Goal: Use online tool/utility

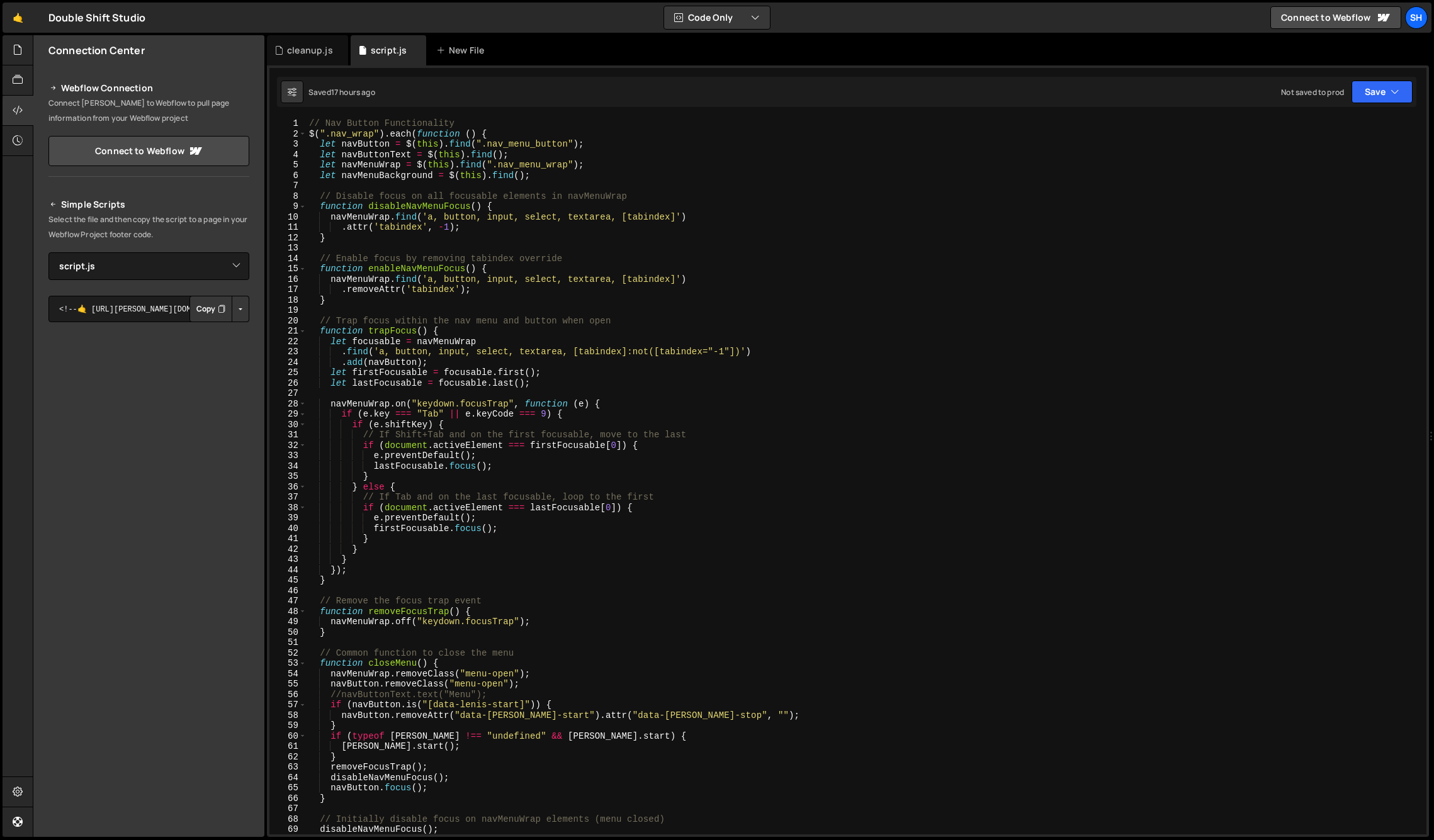
select select "45920"
click at [740, 484] on div "// Nav Button Functionality $ ( ".nav_wrap" ) . each ( function ( ) { let navBu…" at bounding box center [864, 487] width 1115 height 737
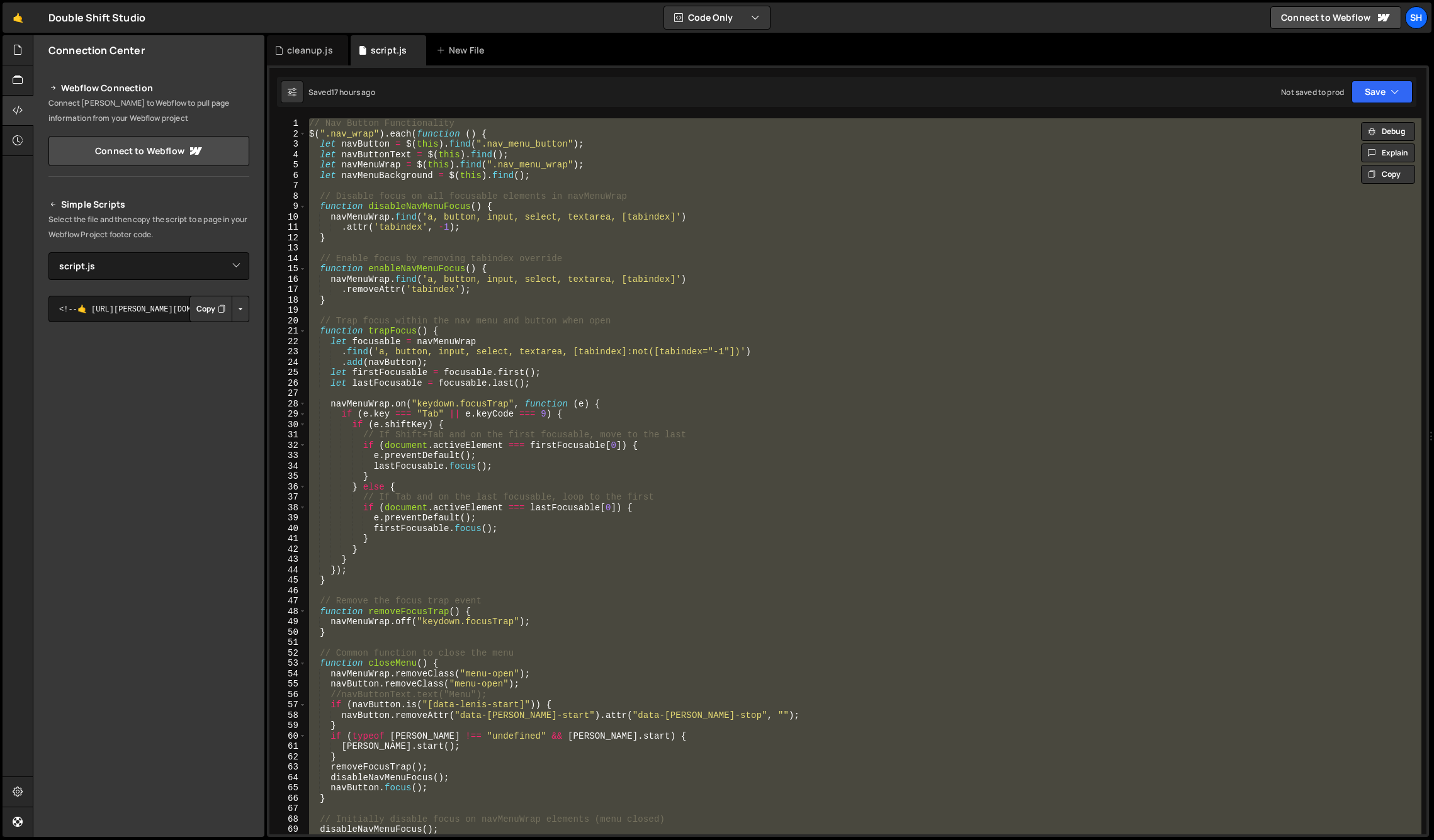
type textarea "// });"
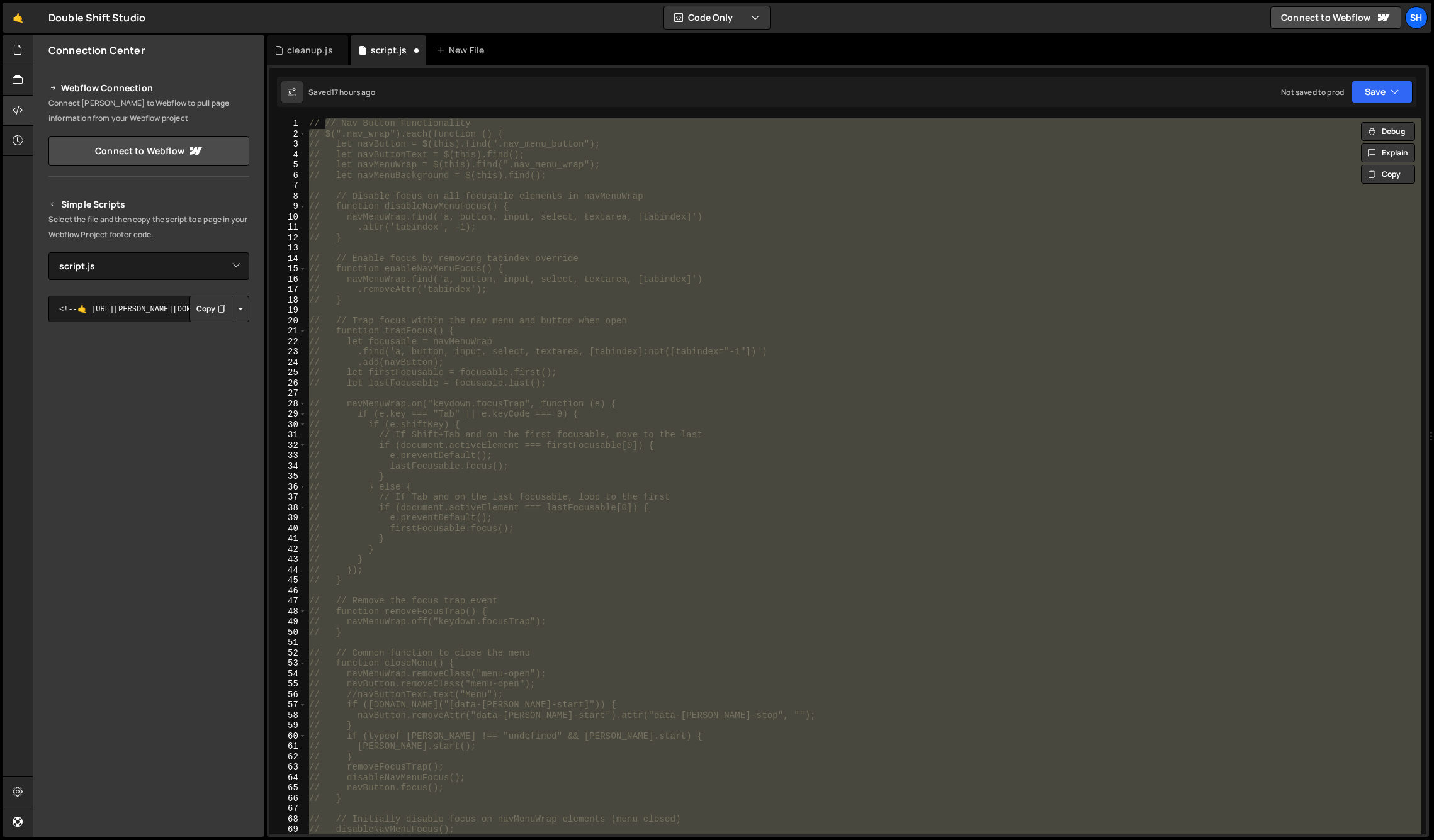
scroll to position [856, 0]
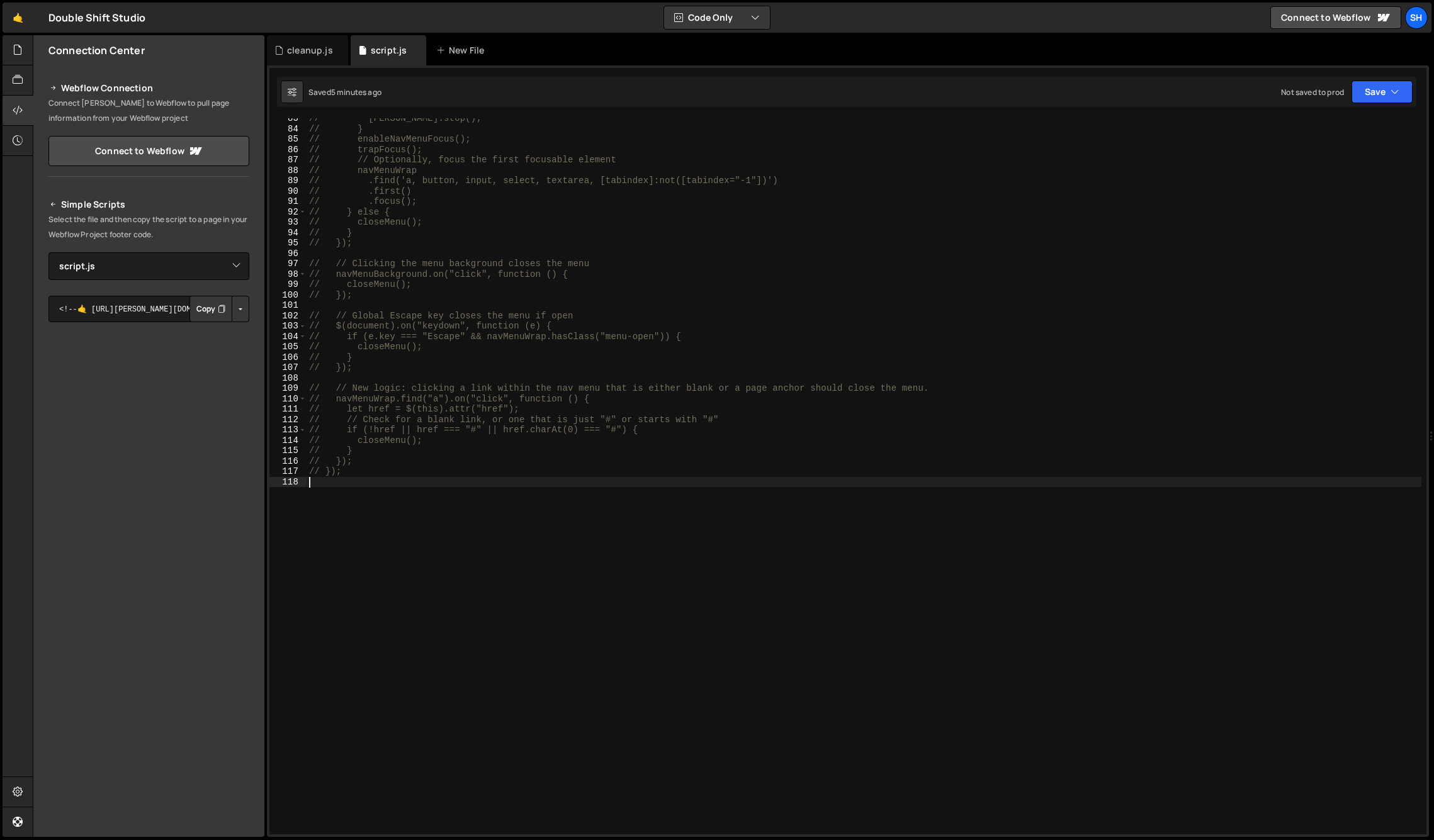
click at [174, 633] on div "Connection Center Webflow Connection Connect [PERSON_NAME] to Webflow to pull p…" at bounding box center [149, 436] width 231 height 802
drag, startPoint x: 176, startPoint y: 679, endPoint x: 253, endPoint y: 618, distance: 98.2
click at [176, 679] on div "Connection Center Webflow Connection Connect [PERSON_NAME] to Webflow to pull p…" at bounding box center [149, 436] width 231 height 802
type textarea "// });"
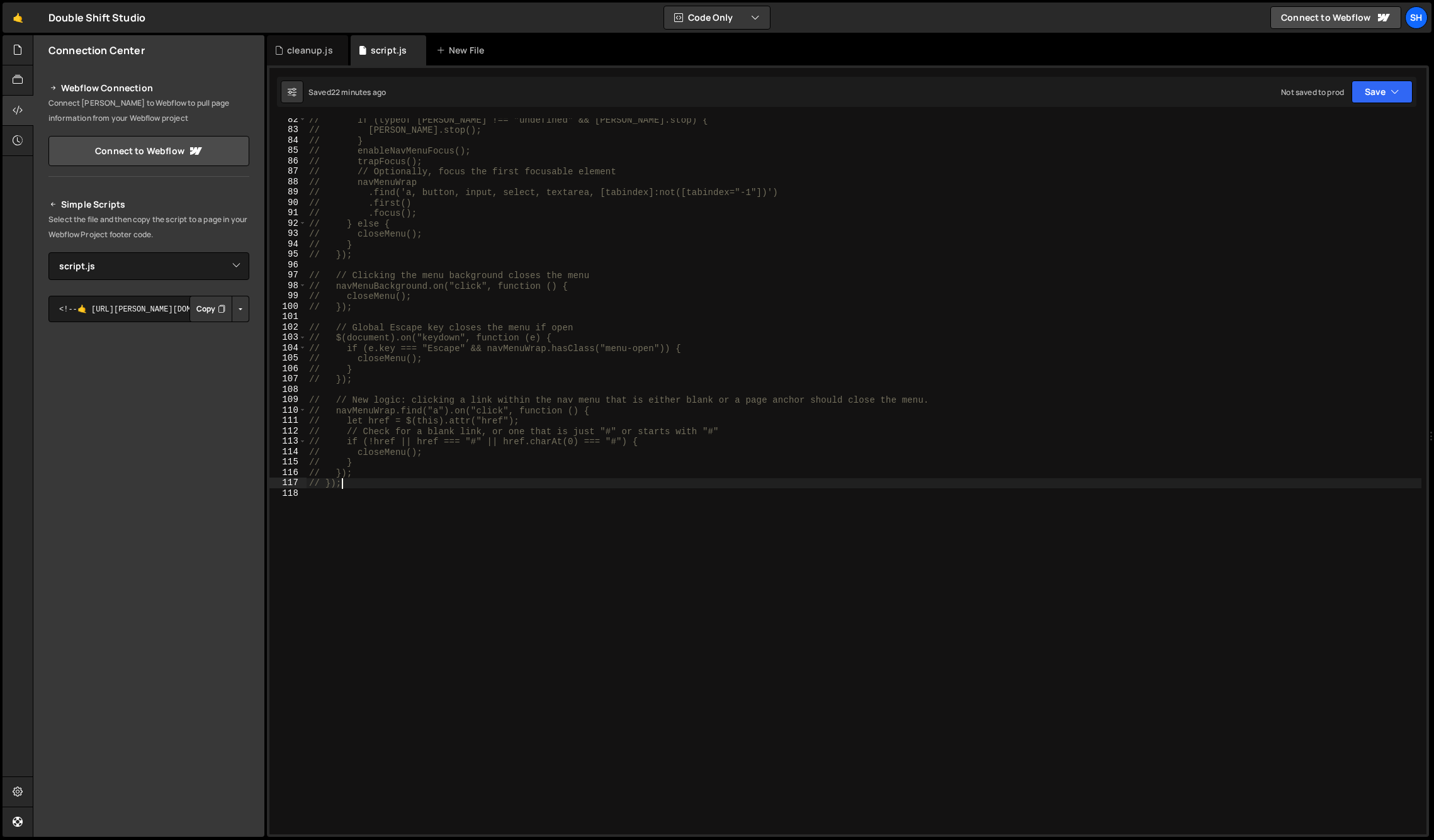
click at [357, 483] on div "// if (typeof [PERSON_NAME] !== "undefined" && [PERSON_NAME].stop) { // [PERSON…" at bounding box center [864, 483] width 1115 height 737
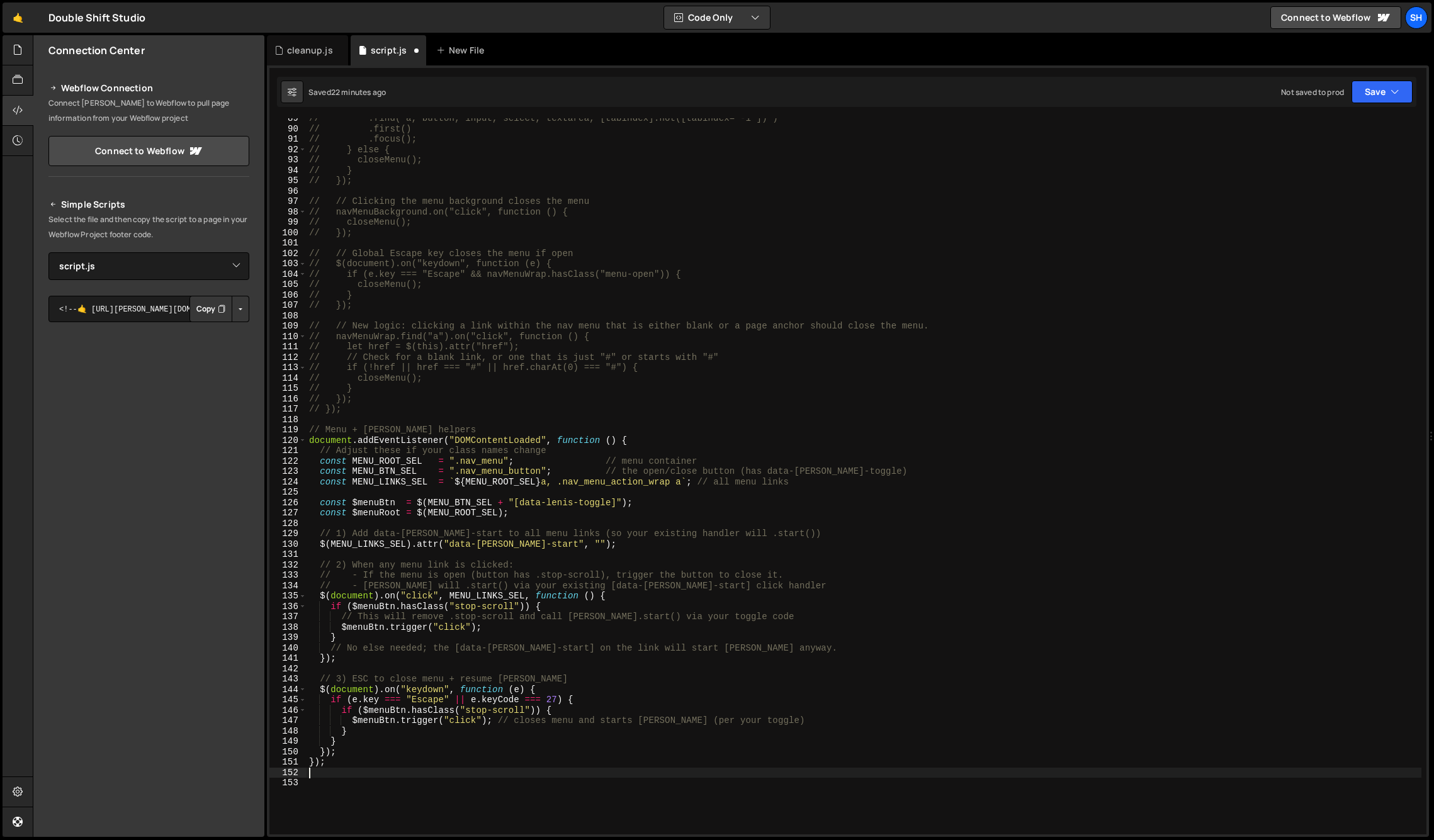
scroll to position [919, 0]
click at [614, 420] on div "// .find('a, button, input, select, textarea, [tabindex]:not([tabindex="-1"])')…" at bounding box center [864, 482] width 1115 height 737
drag, startPoint x: 638, startPoint y: 439, endPoint x: 294, endPoint y: 438, distance: 344.0
click at [294, 438] on div "89 90 91 92 93 94 95 96 97 98 99 100 101 102 103 104 105 106 107 108 109 110 11…" at bounding box center [847, 477] width 1158 height 717
click at [654, 436] on div "// .find('a, button, input, select, textarea, [tabindex]:not([tabindex="-1"])')…" at bounding box center [864, 477] width 1115 height 717
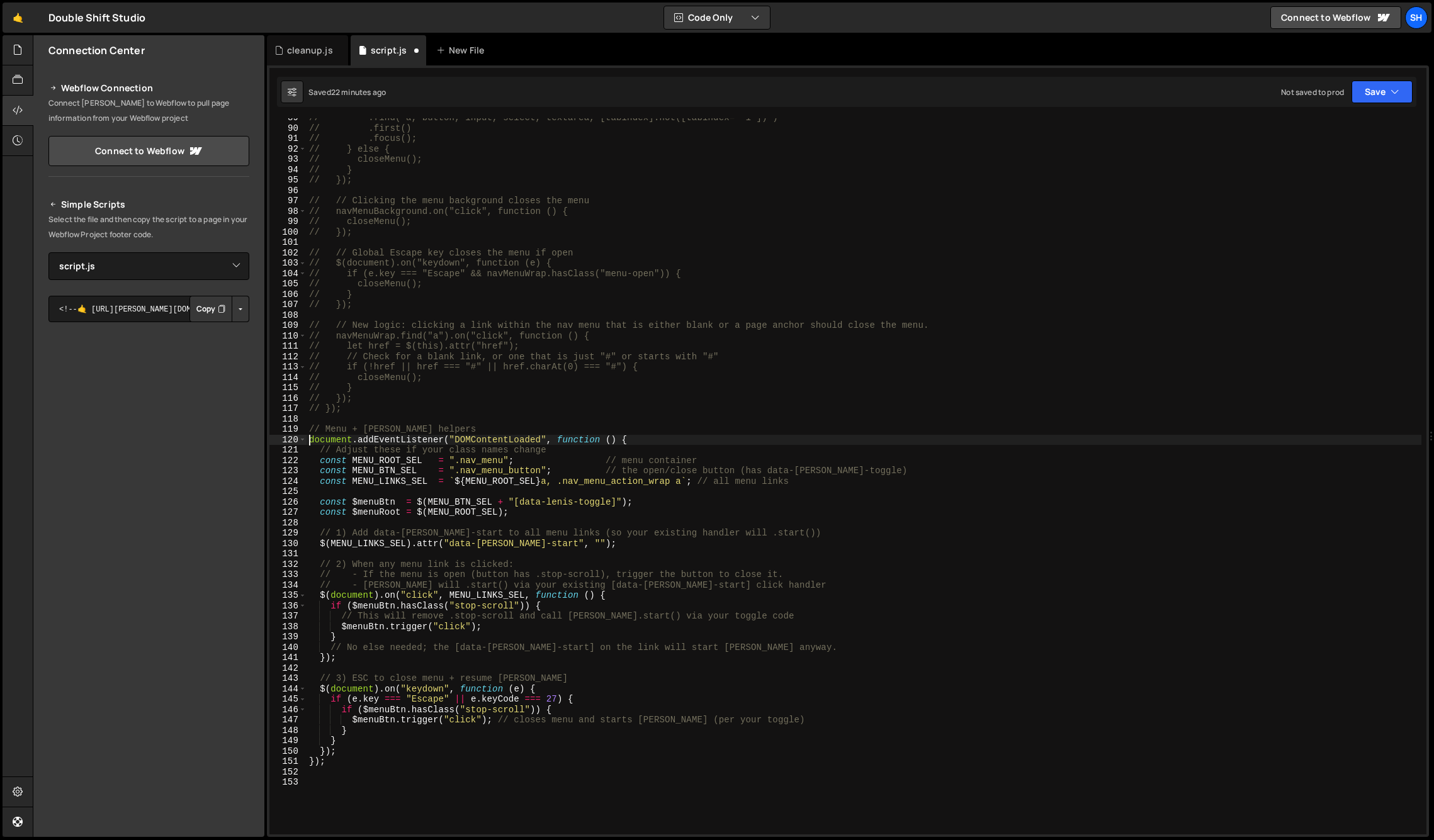
click at [310, 438] on div "// .find('a, button, input, select, textarea, [tabindex]:not([tabindex="-1"])')…" at bounding box center [864, 482] width 1115 height 737
click at [309, 760] on div "// .find('a, button, input, select, textarea, [tabindex]:not([tabindex="-1"])')…" at bounding box center [864, 482] width 1115 height 737
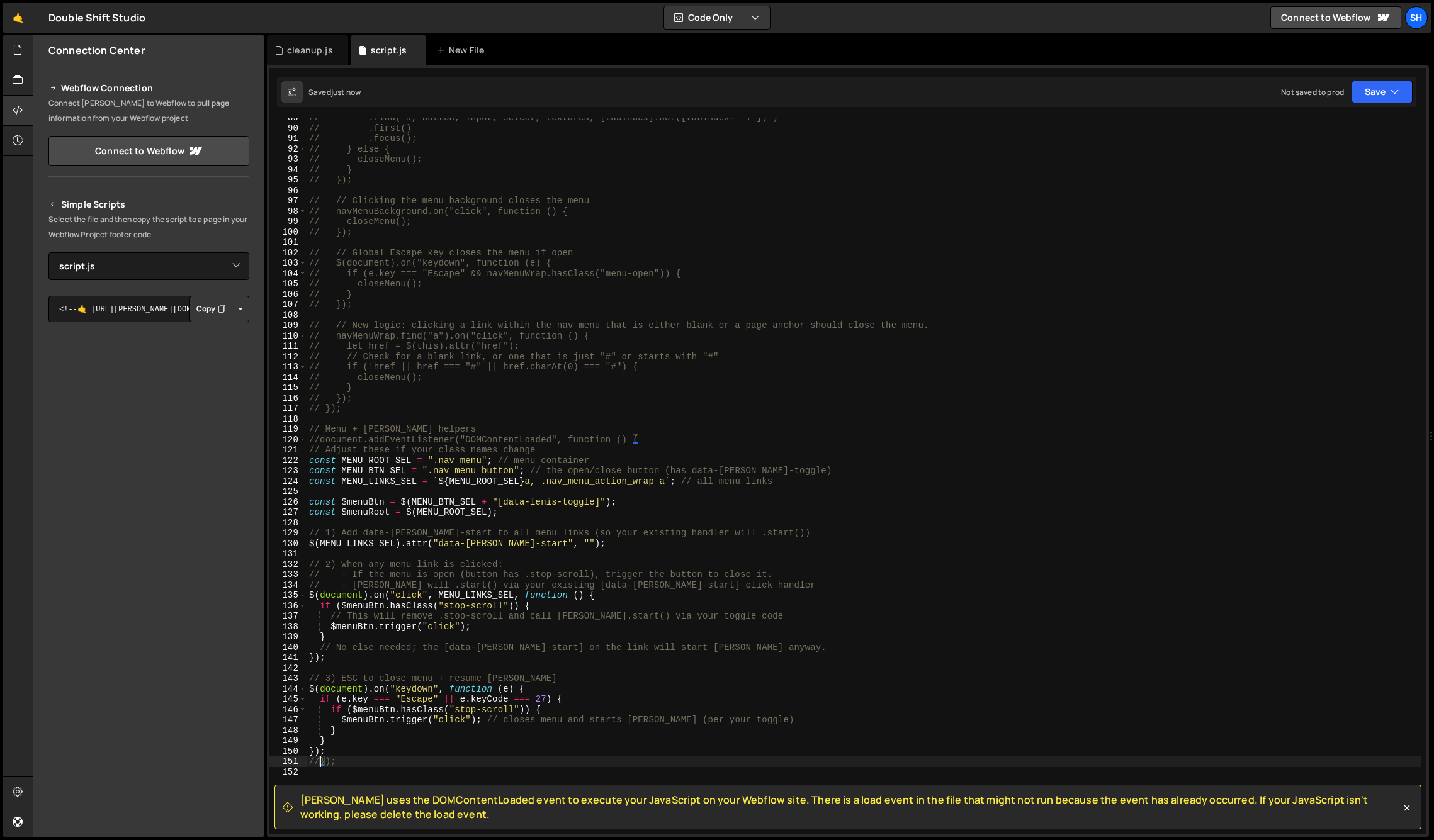
click at [337, 749] on div "// .find('a, button, input, select, textarea, [tabindex]:not([tabindex="-1"])')…" at bounding box center [864, 482] width 1115 height 737
drag, startPoint x: 178, startPoint y: 665, endPoint x: 196, endPoint y: 611, distance: 56.9
click at [179, 664] on div "Connection Center Webflow Connection Connect [PERSON_NAME] to Webflow to pull p…" at bounding box center [149, 436] width 231 height 802
click at [337, 750] on div "// .find('a, button, input, select, textarea, [tabindex]:not([tabindex="-1"])')…" at bounding box center [864, 482] width 1115 height 737
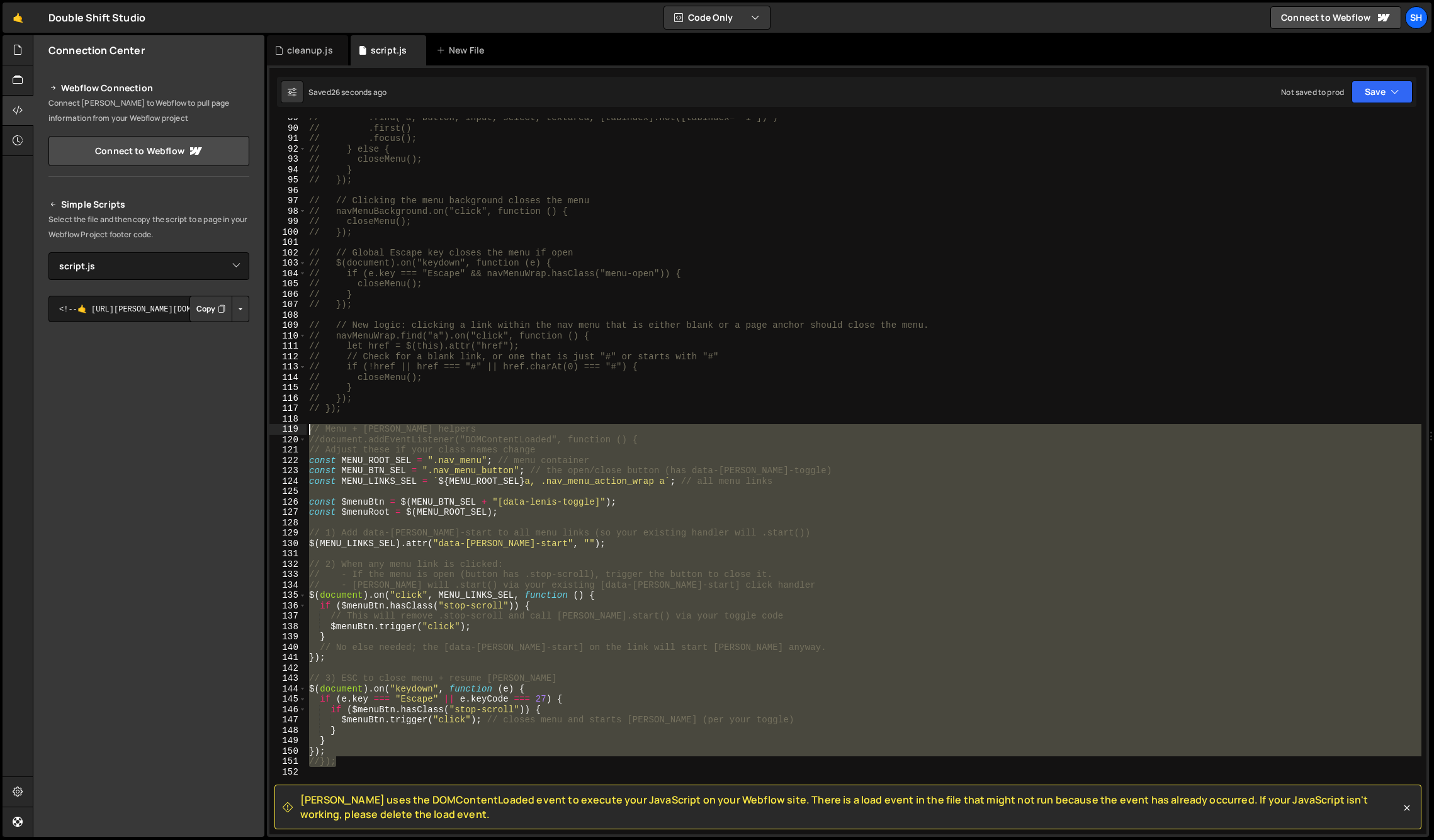
drag, startPoint x: 337, startPoint y: 762, endPoint x: 304, endPoint y: 432, distance: 331.6
click at [305, 432] on div "}); 89 90 91 92 93 94 95 96 97 98 99 100 101 102 103 104 105 106 107 108 109 11…" at bounding box center [847, 477] width 1158 height 717
type textarea "// Menu + [PERSON_NAME] helpers //document.addEventListener("DOMContentLoaded",…"
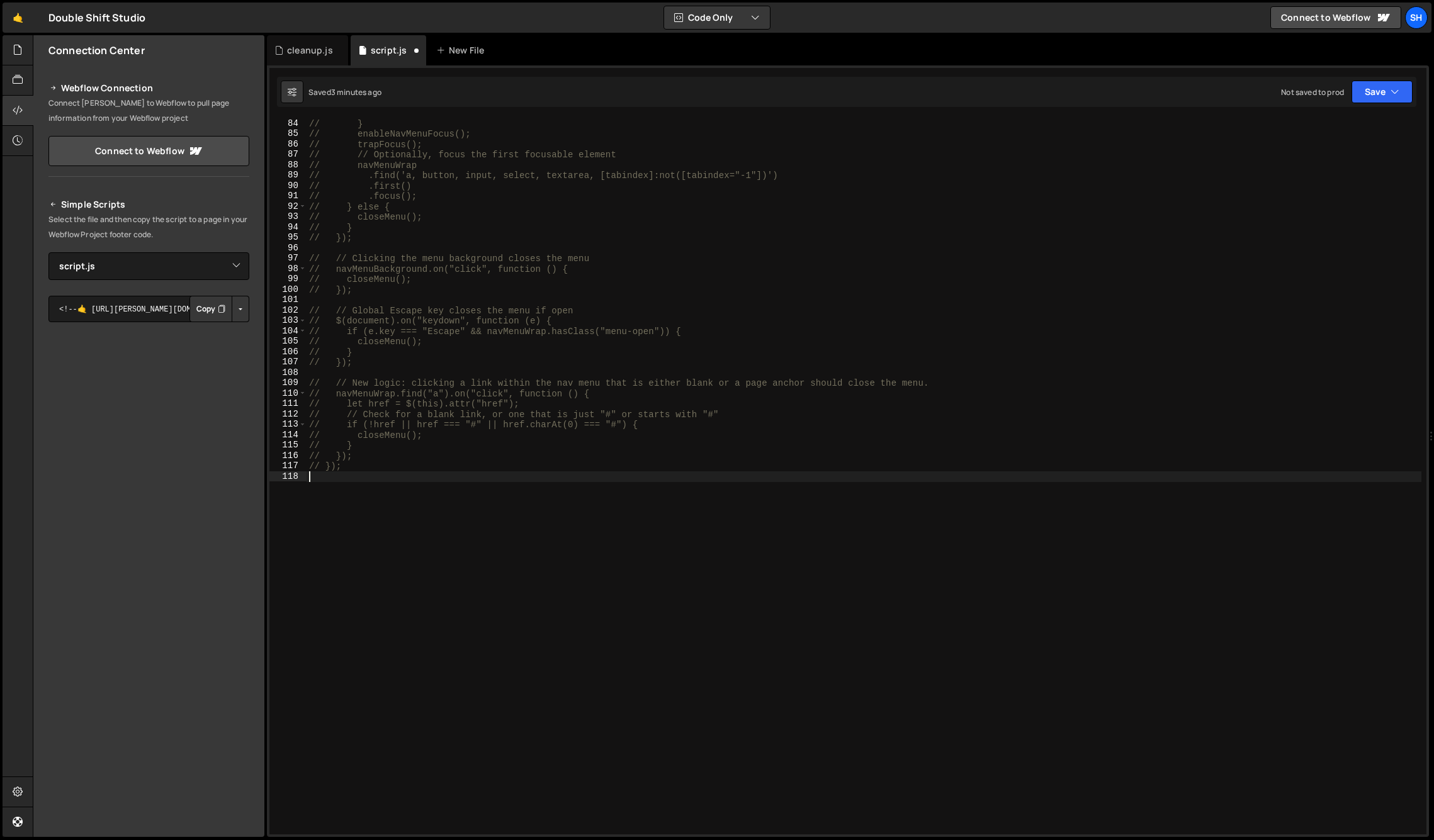
scroll to position [863, 0]
click at [130, 627] on div "Connection Center Webflow Connection Connect [PERSON_NAME] to Webflow to pull p…" at bounding box center [149, 436] width 231 height 802
type textarea "// });"
drag, startPoint x: 418, startPoint y: 463, endPoint x: 410, endPoint y: 464, distance: 8.1
click at [418, 463] on div "// } // enableNavMenuFocus(); // trapFocus(); // // Optionally, focus the first…" at bounding box center [864, 487] width 1115 height 737
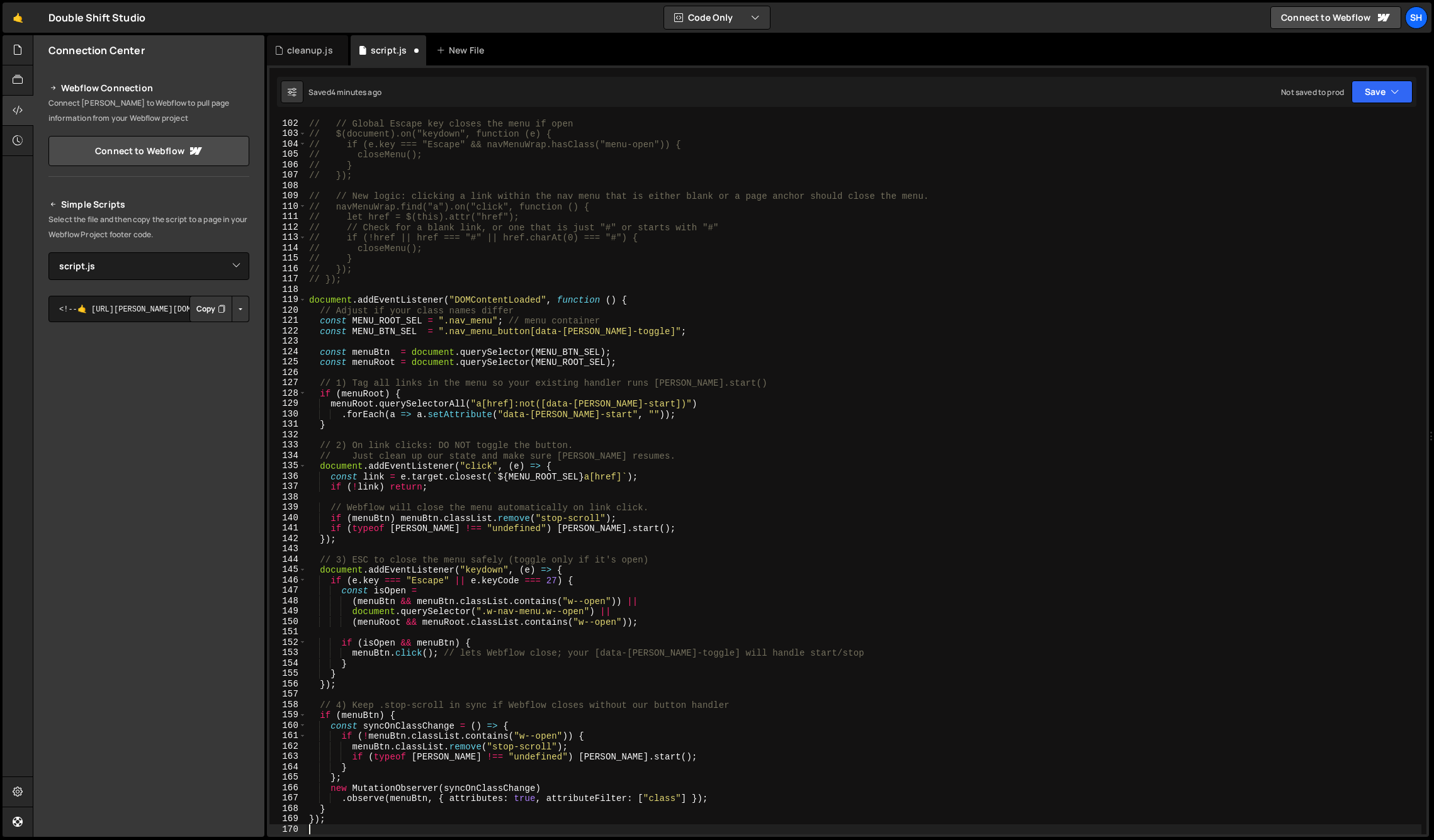
scroll to position [1050, 0]
click at [308, 296] on div "// // Global Escape key closes the menu if open // $(document).on("keydown", fu…" at bounding box center [864, 487] width 1115 height 737
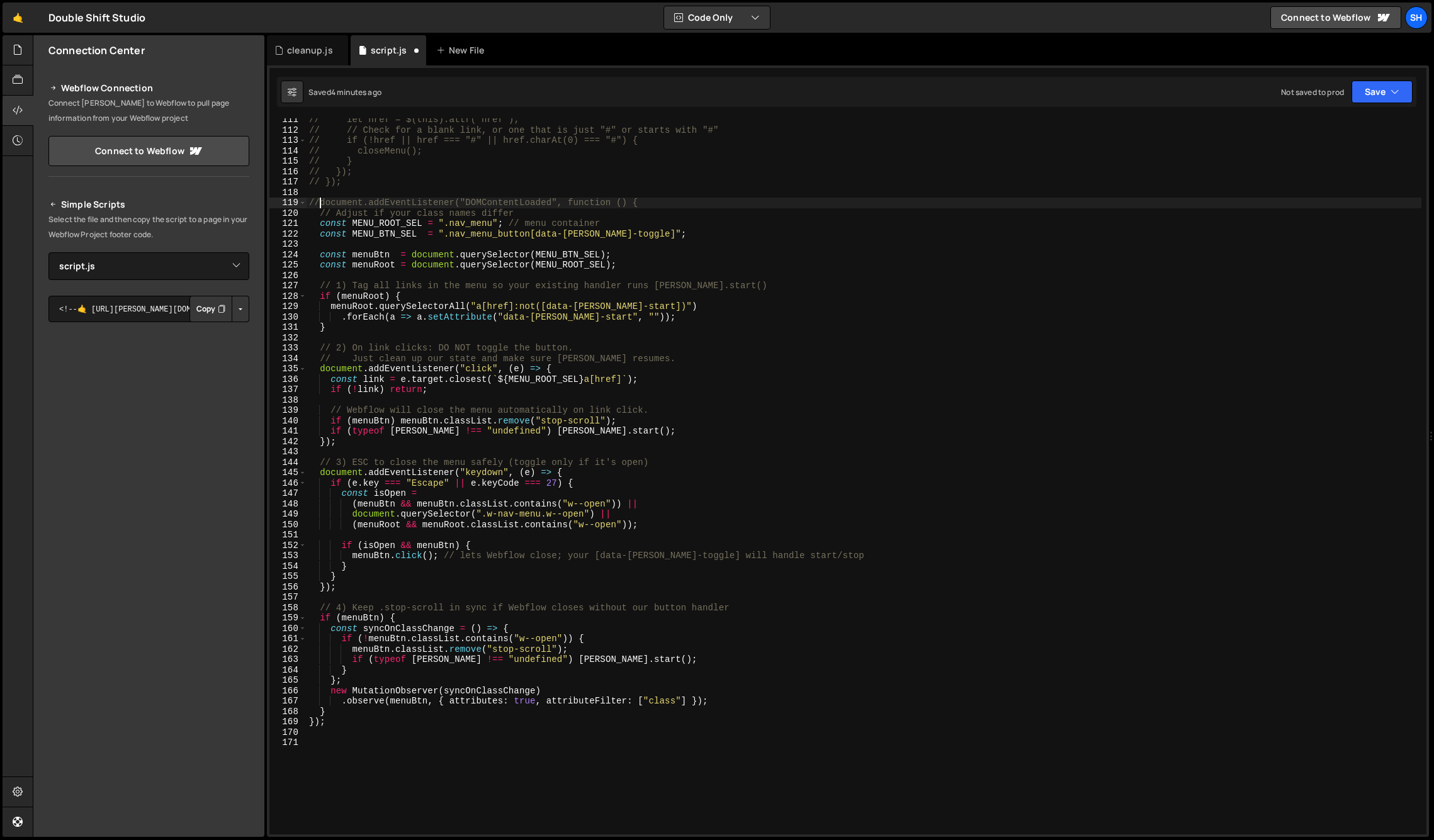
scroll to position [1154, 0]
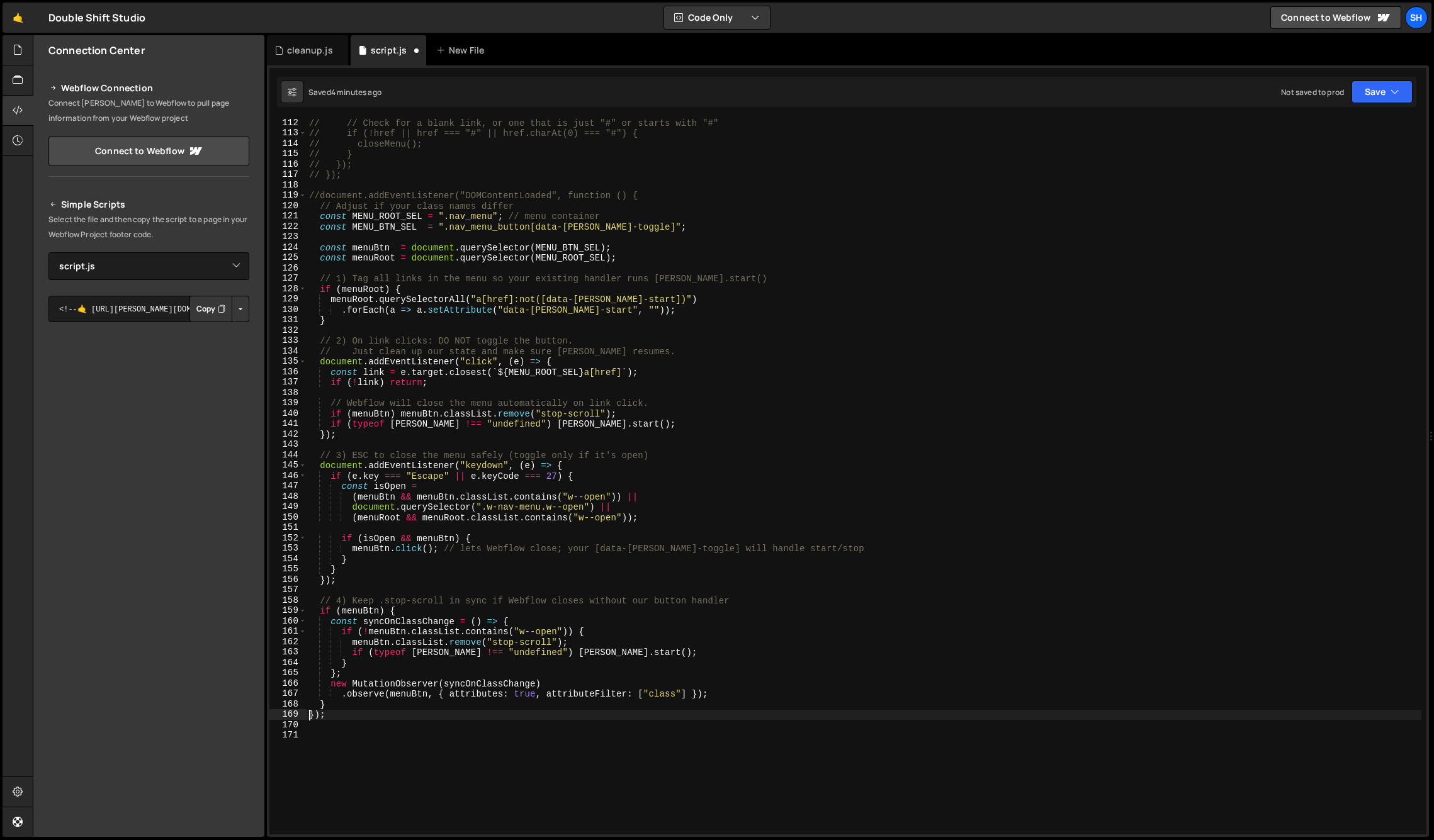
click at [308, 712] on div "// // Check for a blank link, or one that is just "#" or starts with "#" // if …" at bounding box center [864, 486] width 1115 height 737
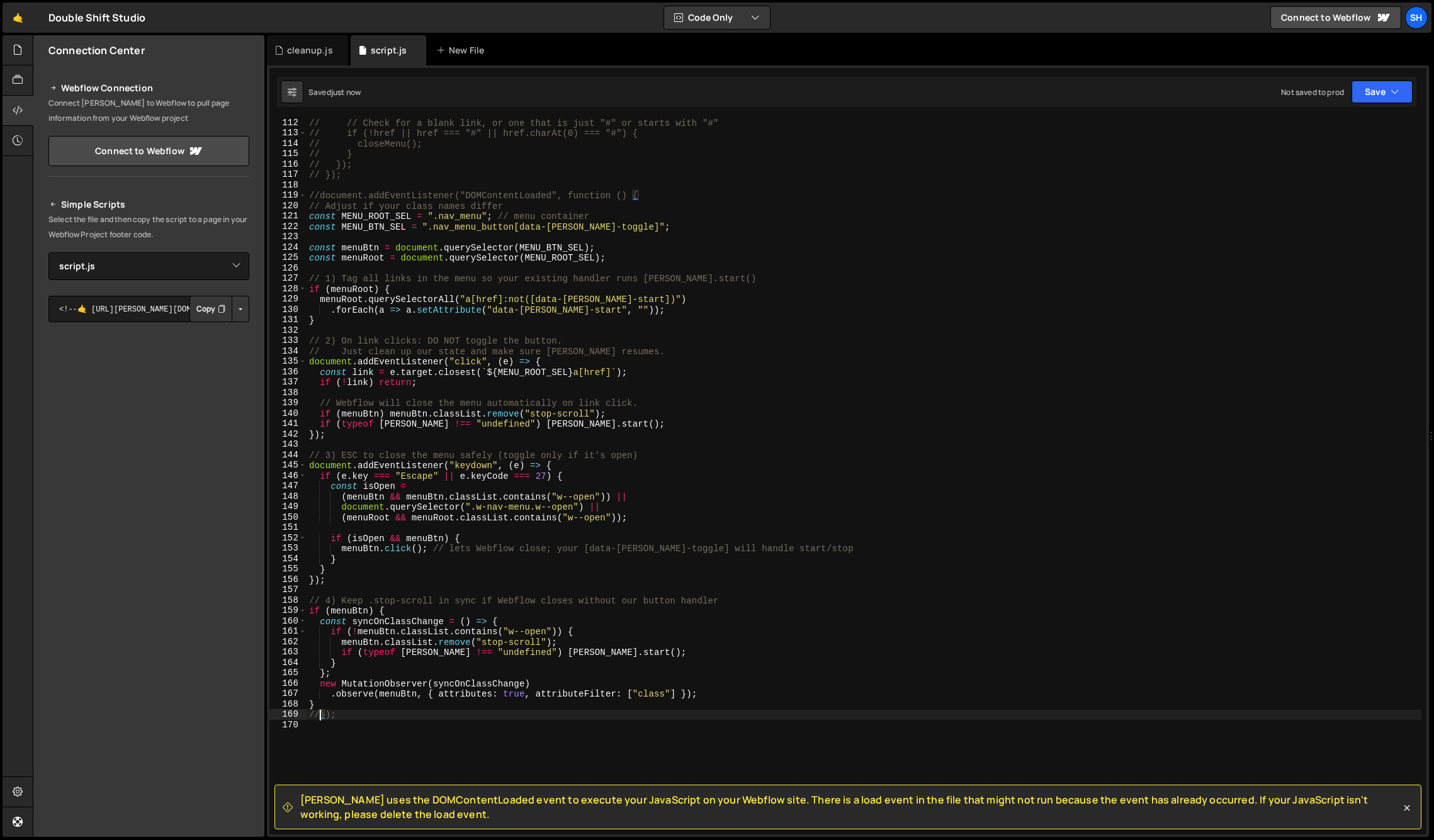
type textarea "//});"
click at [338, 721] on div "// // Check for a blank link, or one that is just "#" or starts with "#" // if …" at bounding box center [864, 486] width 1115 height 737
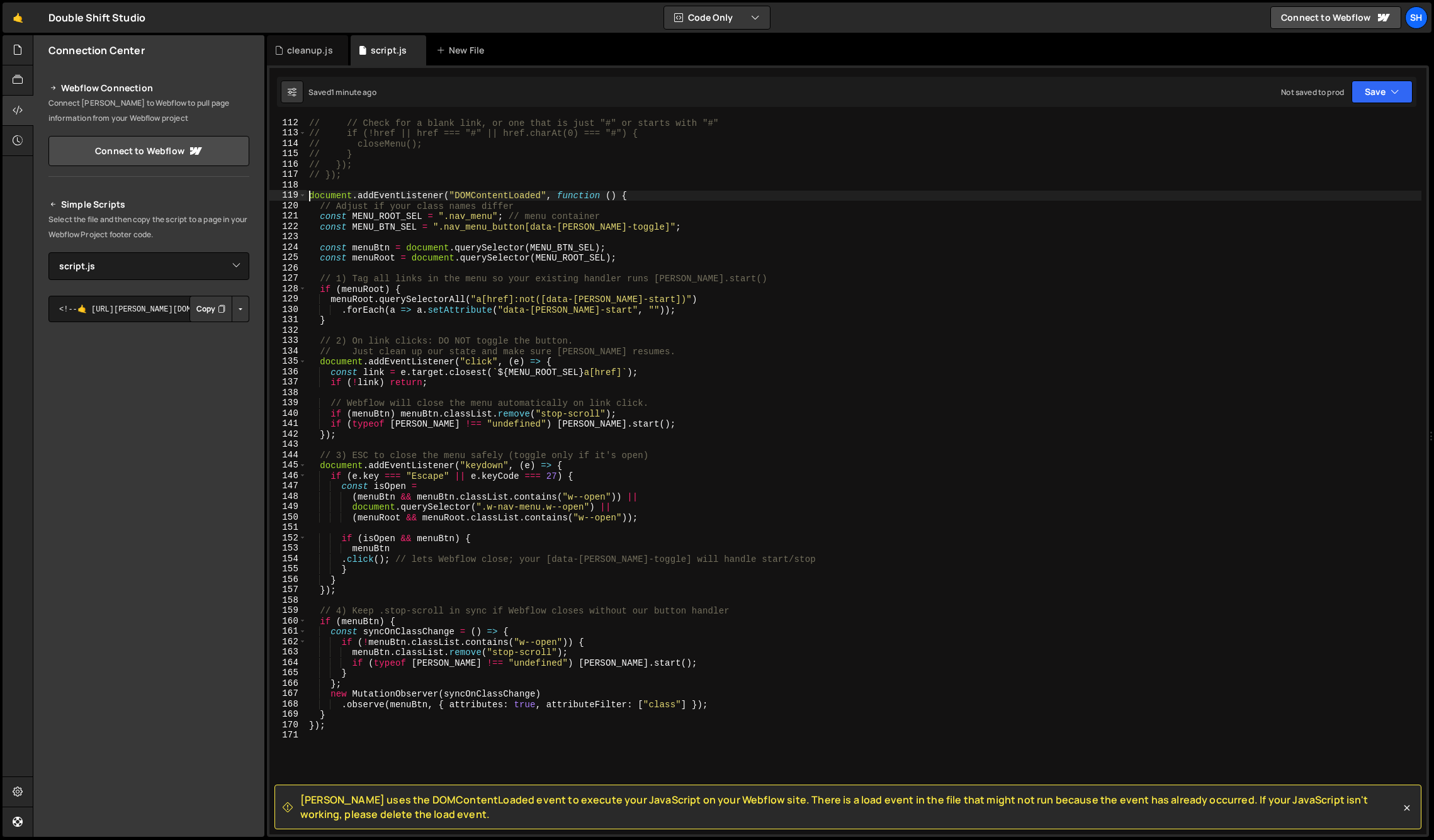
click at [492, 217] on div "// // Check for a blank link, or one that is just "#" or starts with "#" // if …" at bounding box center [864, 486] width 1115 height 737
click at [160, 731] on div "Connection Center Webflow Connection Connect [PERSON_NAME] to Webflow to pull p…" at bounding box center [149, 436] width 231 height 802
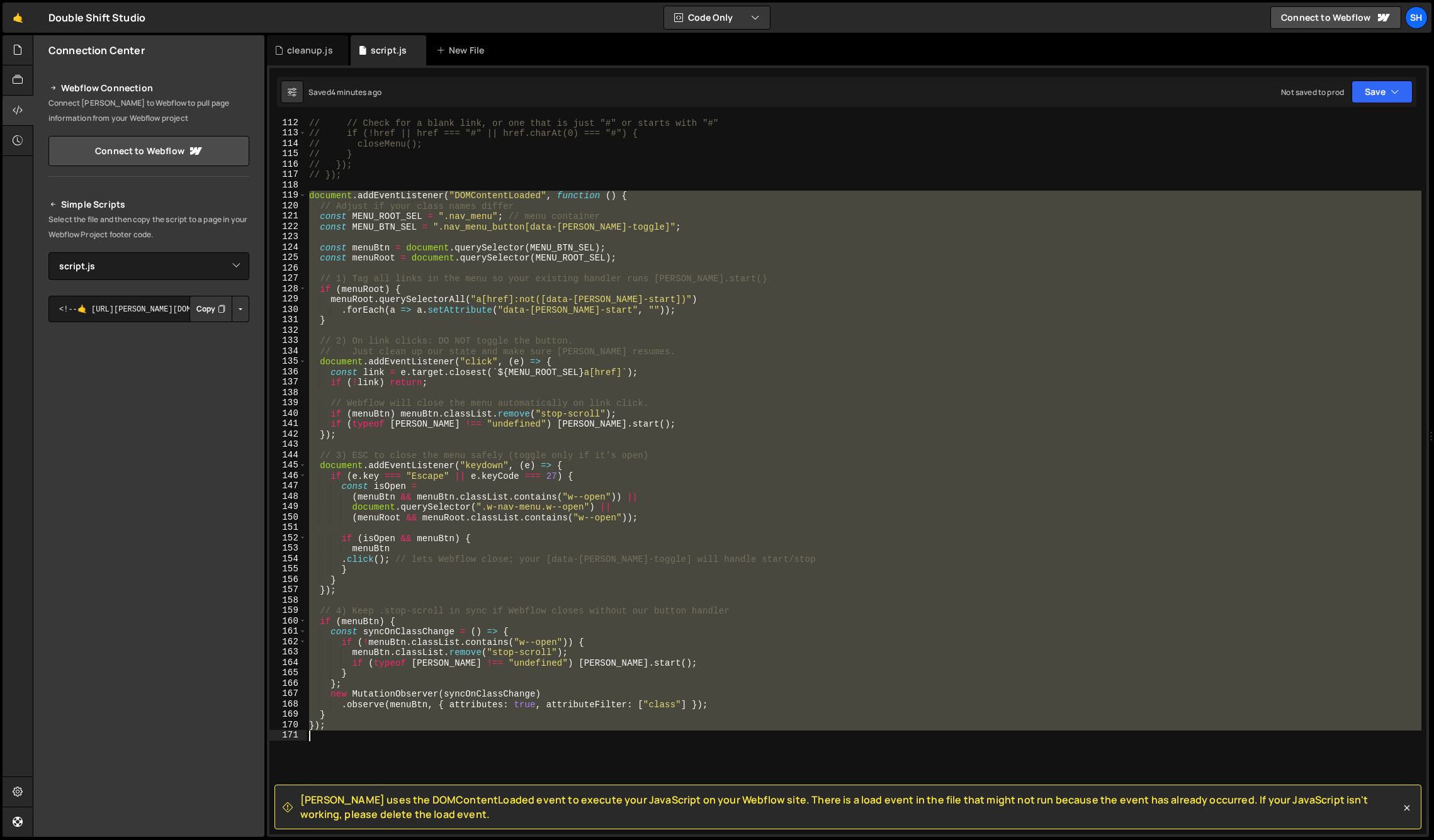
drag, startPoint x: 309, startPoint y: 195, endPoint x: 403, endPoint y: 741, distance: 554.0
click at [403, 741] on div "// // Check for a blank link, or one that is just "#" or starts with "#" // if …" at bounding box center [864, 486] width 1115 height 737
type textarea "});"
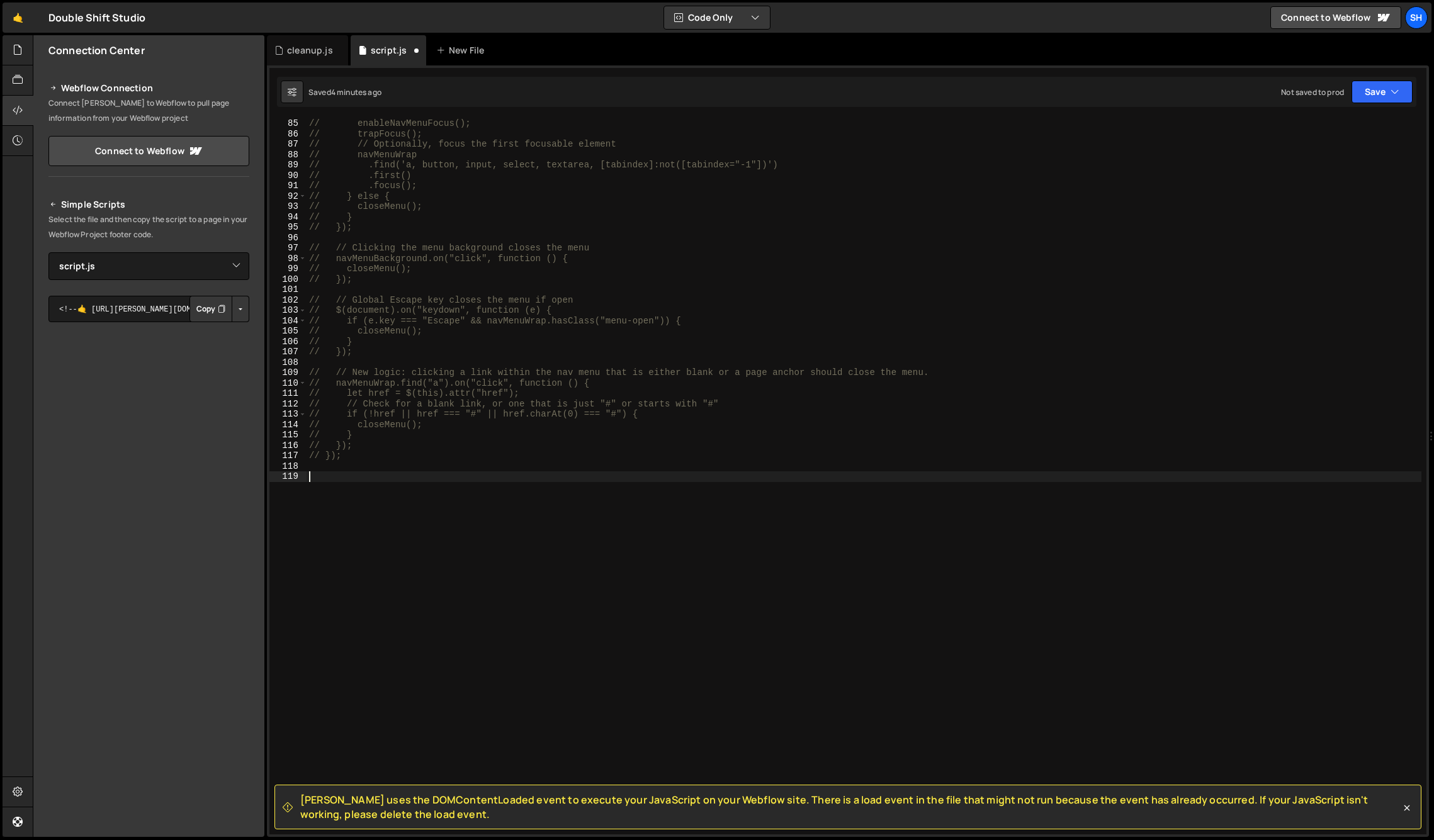
paste textarea "});"
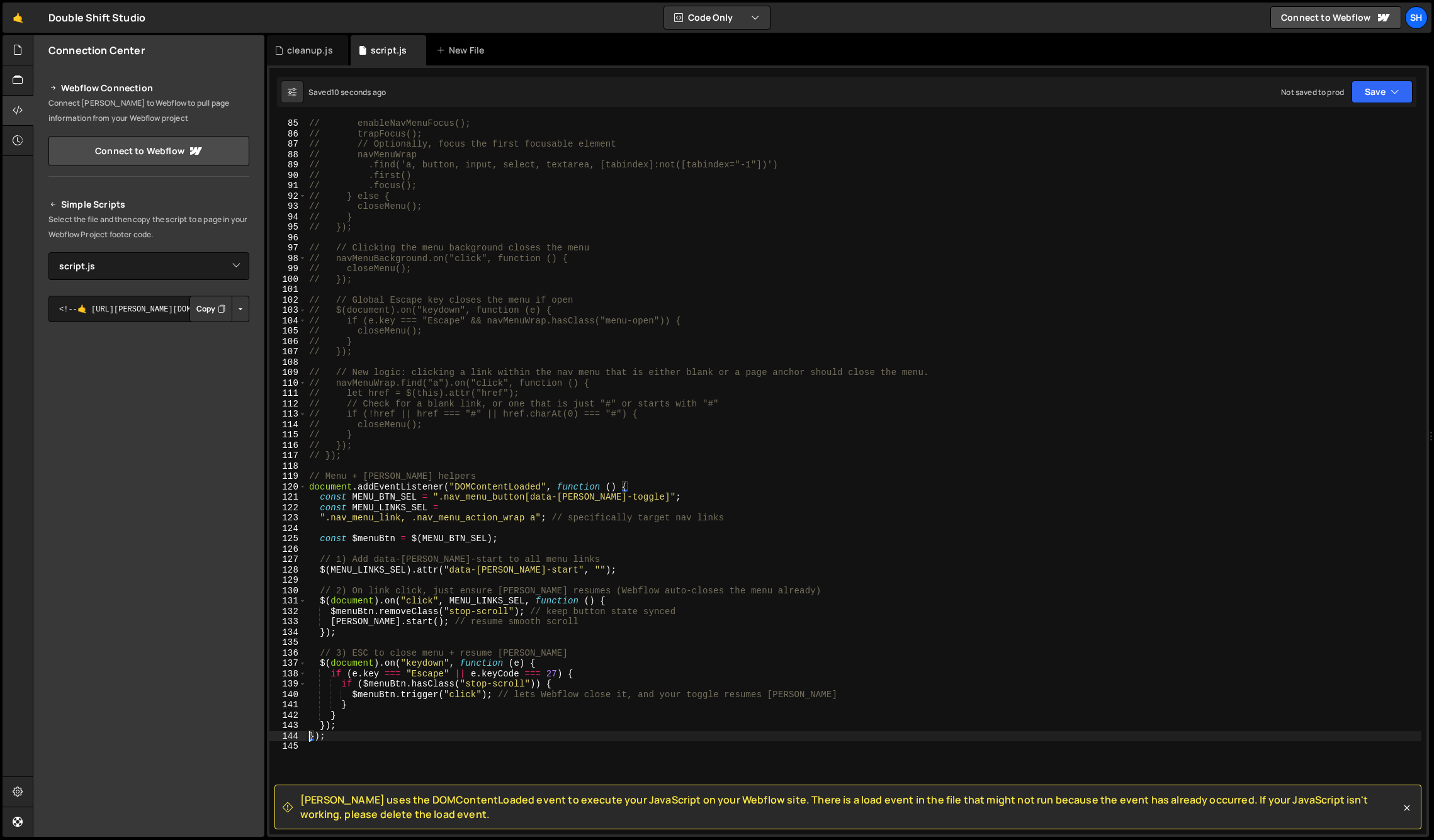
click at [629, 481] on div "// enableNavMenuFocus(); // trapFocus(); // // Optionally, focus the first focu…" at bounding box center [864, 487] width 1115 height 737
click at [309, 487] on div "// enableNavMenuFocus(); // trapFocus(); // // Optionally, focus the first focu…" at bounding box center [864, 487] width 1115 height 737
click at [310, 737] on div "// enableNavMenuFocus(); // trapFocus(); // // Optionally, focus the first focu…" at bounding box center [864, 487] width 1115 height 737
click at [1411, 811] on icon at bounding box center [1408, 808] width 13 height 13
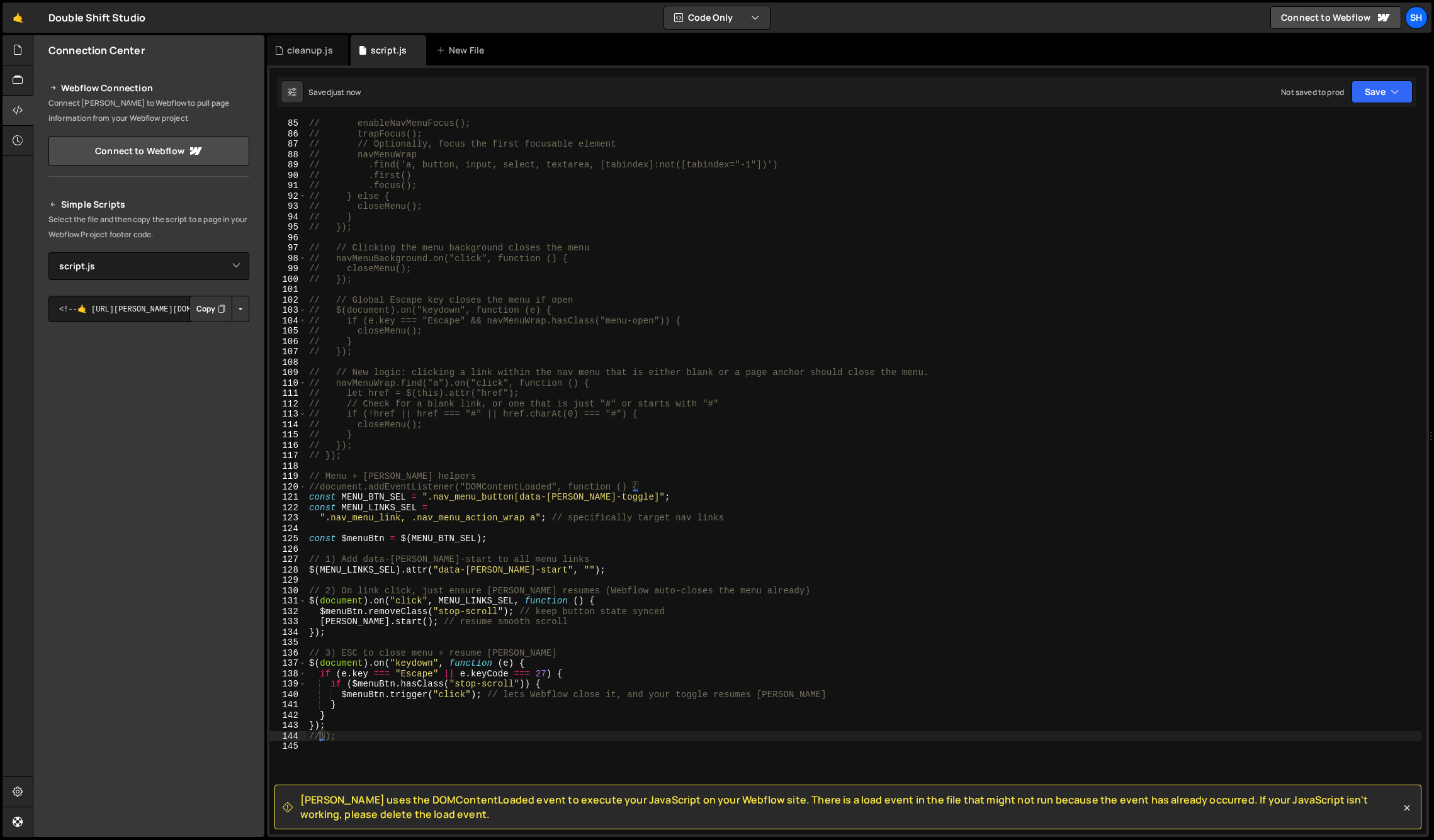
drag, startPoint x: 191, startPoint y: 676, endPoint x: 207, endPoint y: 664, distance: 20.0
click at [190, 676] on div "Connection Center Webflow Connection Connect [PERSON_NAME] to Webflow to pull p…" at bounding box center [149, 436] width 231 height 802
drag, startPoint x: 152, startPoint y: 696, endPoint x: 160, endPoint y: 693, distance: 8.5
click at [152, 696] on div "Connection Center Webflow Connection Connect [PERSON_NAME] to Webflow to pull p…" at bounding box center [149, 436] width 231 height 802
drag, startPoint x: 199, startPoint y: 631, endPoint x: 241, endPoint y: 627, distance: 42.2
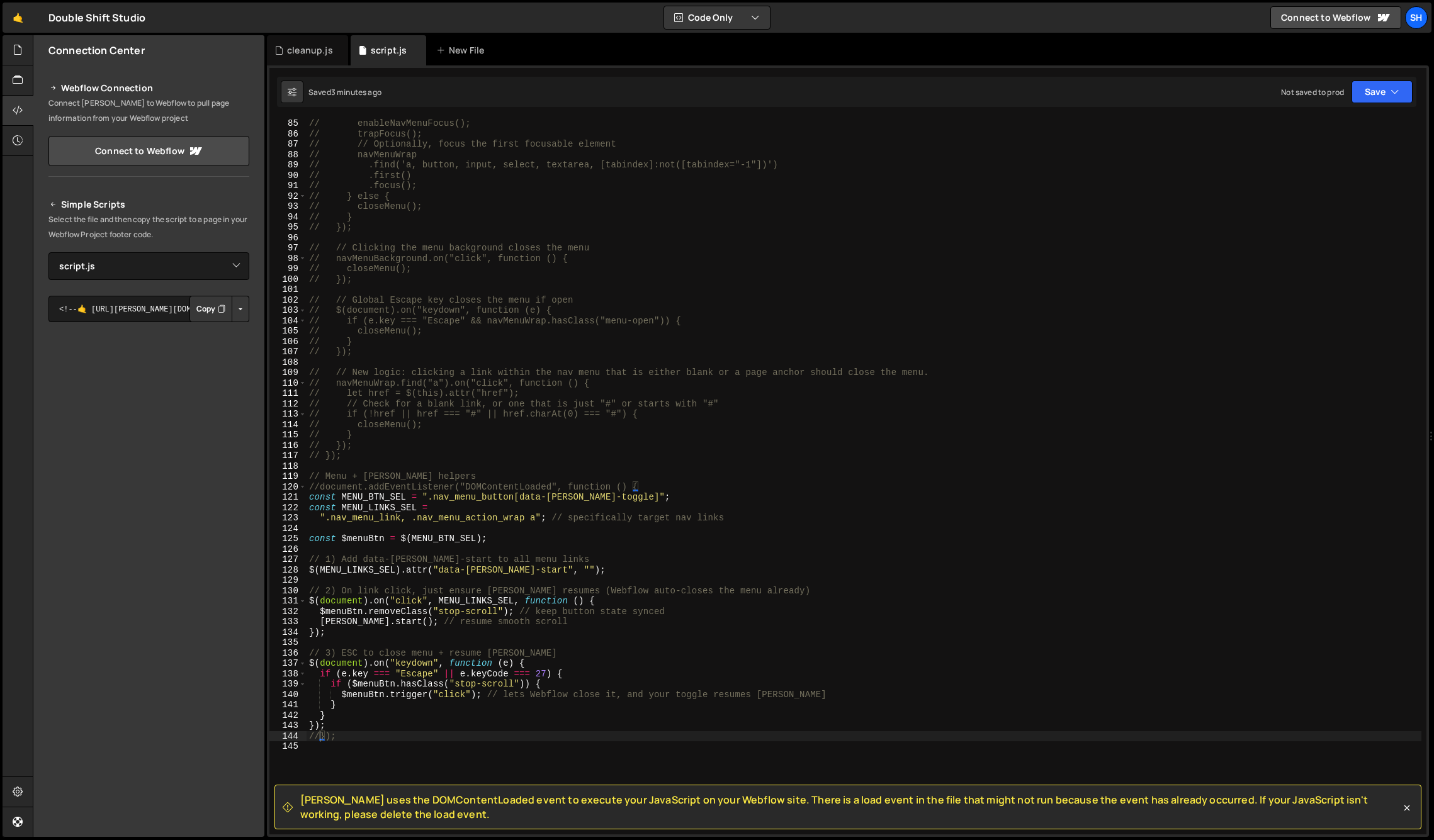
click at [199, 631] on div "Connection Center Webflow Connection Connect [PERSON_NAME] to Webflow to pull p…" at bounding box center [149, 436] width 231 height 802
click at [218, 680] on div "Connection Center Webflow Connection Connect [PERSON_NAME] to Webflow to pull p…" at bounding box center [149, 436] width 231 height 802
click at [333, 723] on div "// enableNavMenuFocus(); // trapFocus(); // // Optionally, focus the first focu…" at bounding box center [864, 487] width 1115 height 737
click at [207, 643] on div "Connection Center Webflow Connection Connect [PERSON_NAME] to Webflow to pull p…" at bounding box center [149, 436] width 231 height 802
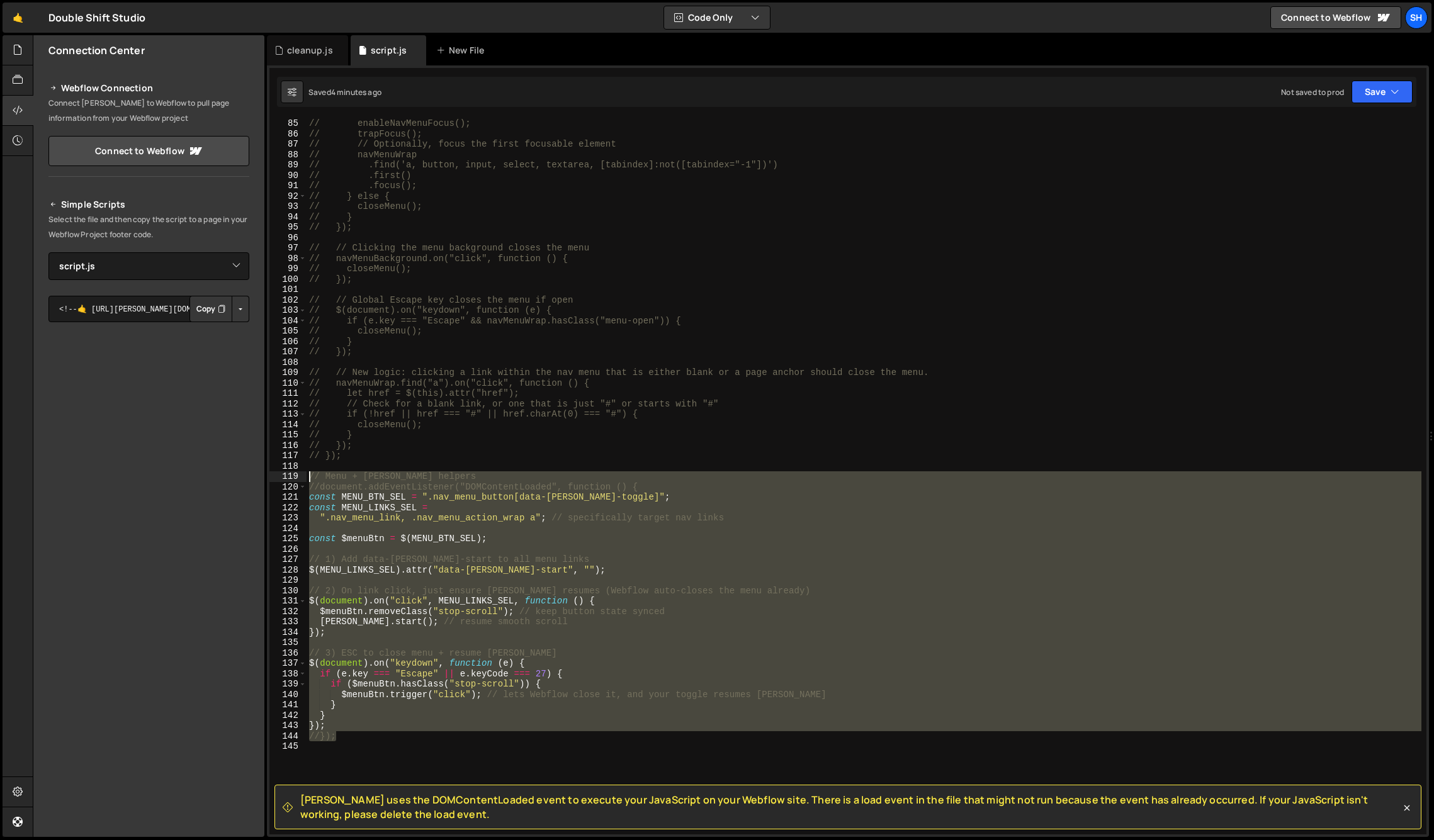
drag, startPoint x: 338, startPoint y: 731, endPoint x: 298, endPoint y: 479, distance: 255.2
click at [298, 479] on div "//}); 85 86 87 88 89 90 91 92 93 94 95 96 97 98 99 100 101 102 103 104 105 106 …" at bounding box center [847, 477] width 1158 height 717
type textarea "// Menu + [PERSON_NAME] helpers //document.addEventListener("DOMContentLoaded",…"
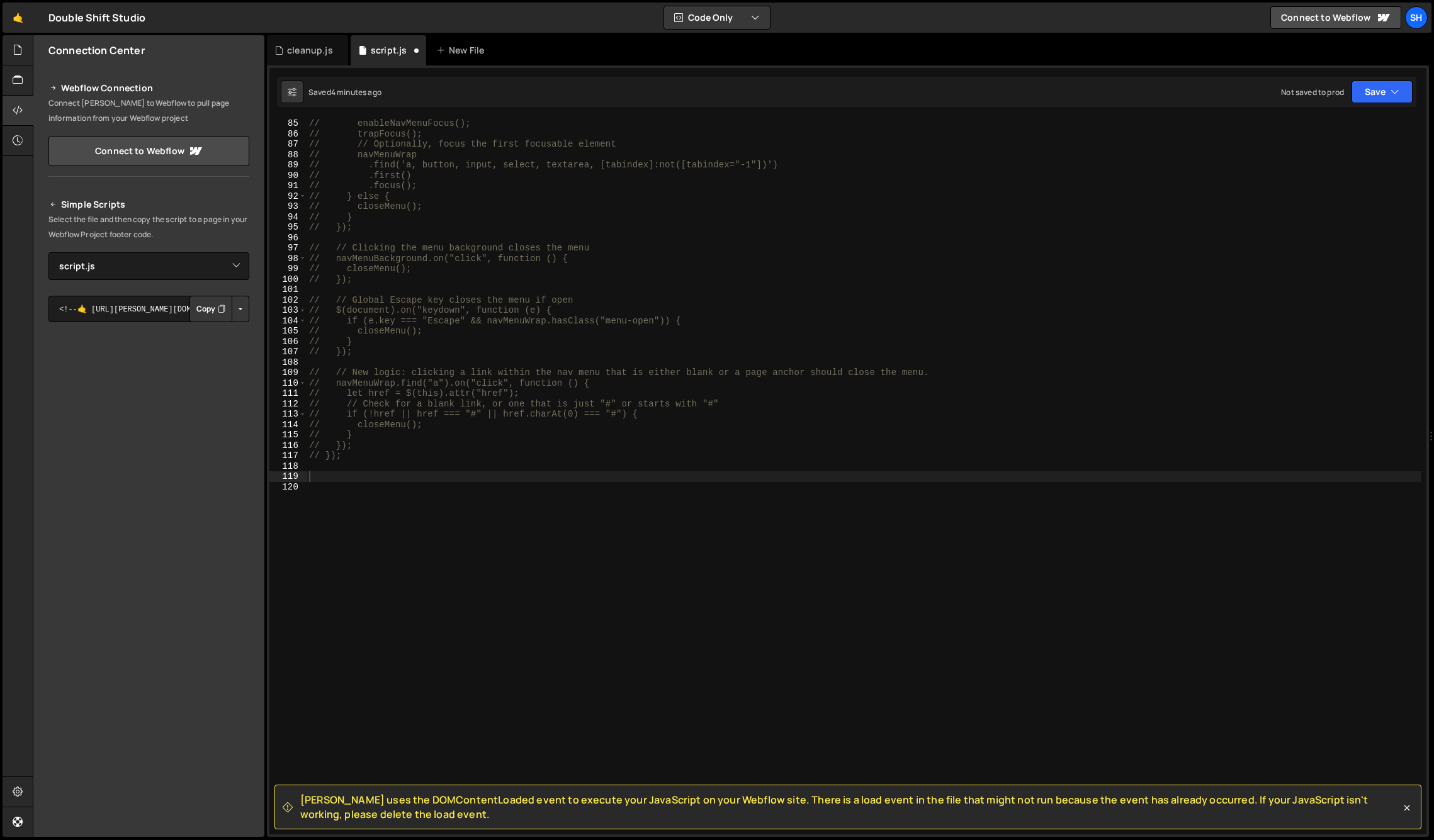
drag, startPoint x: 159, startPoint y: 655, endPoint x: 142, endPoint y: 571, distance: 85.7
click at [158, 653] on div "Connection Center Webflow Connection Connect [PERSON_NAME] to Webflow to pull p…" at bounding box center [149, 436] width 231 height 802
